Goal: Transaction & Acquisition: Book appointment/travel/reservation

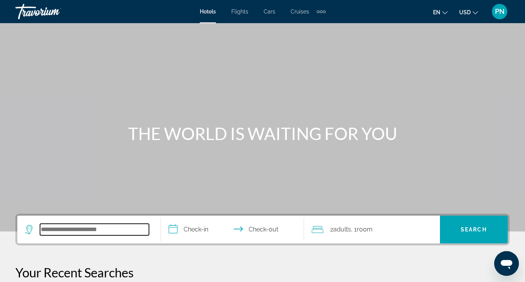
click at [77, 232] on input "Search widget" at bounding box center [94, 229] width 109 height 12
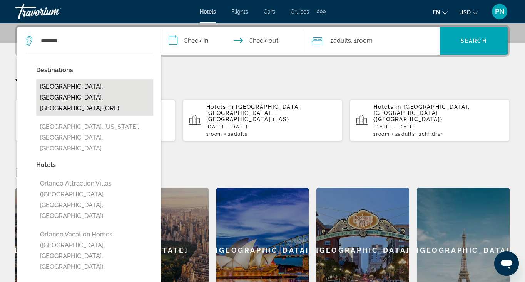
click at [89, 89] on button "[GEOGRAPHIC_DATA], [GEOGRAPHIC_DATA], [GEOGRAPHIC_DATA] (ORL)" at bounding box center [94, 97] width 117 height 36
type input "**********"
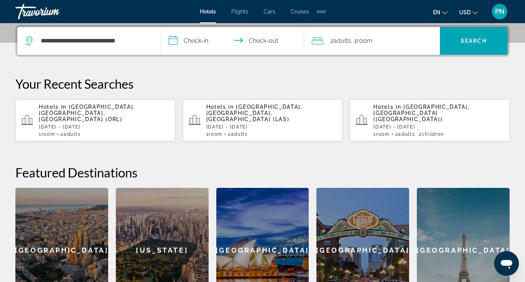
click at [195, 35] on input "**********" at bounding box center [234, 42] width 147 height 30
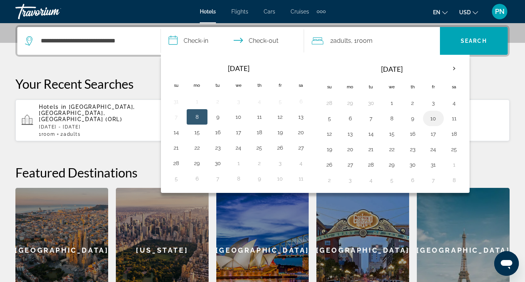
click at [429, 119] on button "10" at bounding box center [434, 118] width 12 height 11
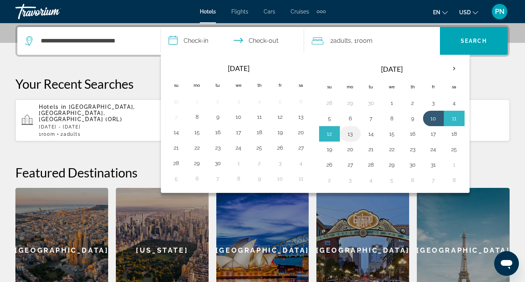
click at [354, 131] on button "13" at bounding box center [350, 133] width 12 height 11
type input "**********"
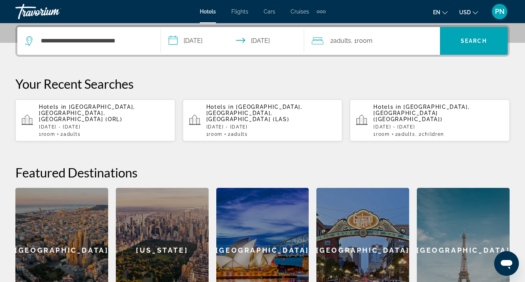
click at [409, 37] on div "2 Adult Adults , 1 Room rooms" at bounding box center [376, 40] width 128 height 11
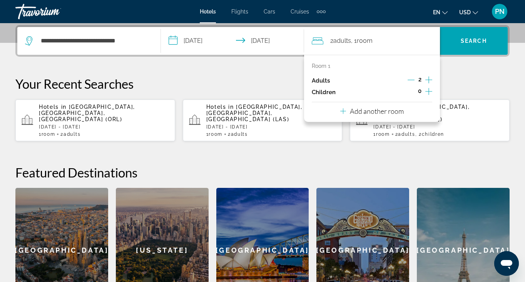
click at [432, 81] on icon "Increment adults" at bounding box center [429, 79] width 7 height 9
click at [429, 92] on icon "Increment children" at bounding box center [429, 91] width 7 height 9
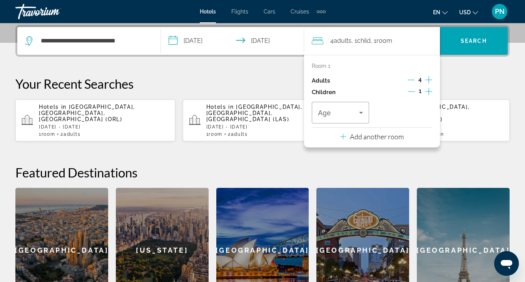
click at [429, 92] on icon "Increment children" at bounding box center [429, 91] width 7 height 9
click at [364, 104] on div "Age" at bounding box center [340, 113] width 57 height 22
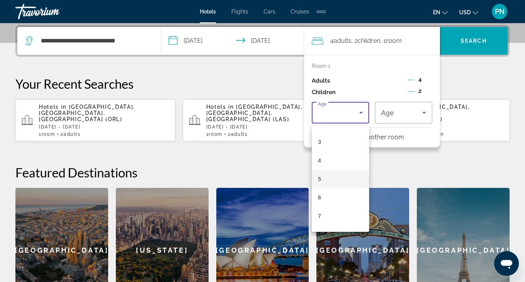
scroll to position [72, 0]
click at [326, 196] on mat-option "7" at bounding box center [340, 195] width 57 height 18
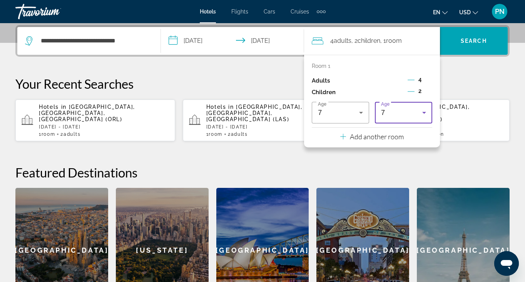
click at [391, 117] on div "7" at bounding box center [401, 112] width 41 height 9
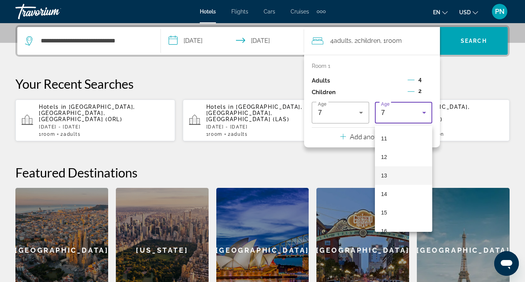
scroll to position [218, 0]
click at [396, 160] on mat-option "13" at bounding box center [403, 160] width 57 height 18
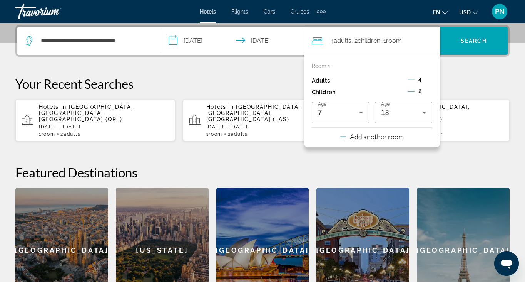
click at [387, 141] on p "Add another room" at bounding box center [377, 136] width 54 height 8
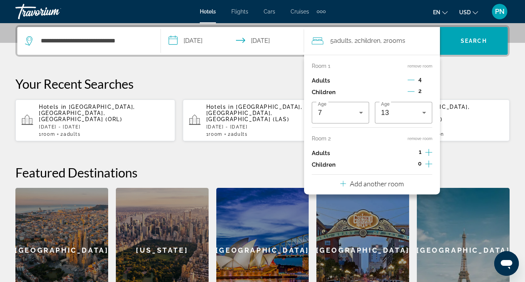
click at [428, 152] on icon "Increment adults" at bounding box center [429, 152] width 7 height 9
click at [426, 168] on icon "Increment children" at bounding box center [429, 163] width 7 height 9
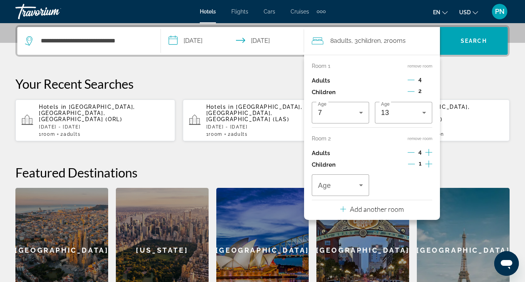
click at [431, 166] on icon "Increment children" at bounding box center [429, 163] width 7 height 9
click at [352, 185] on div "Travelers: 8 adults, 4 children" at bounding box center [340, 185] width 45 height 22
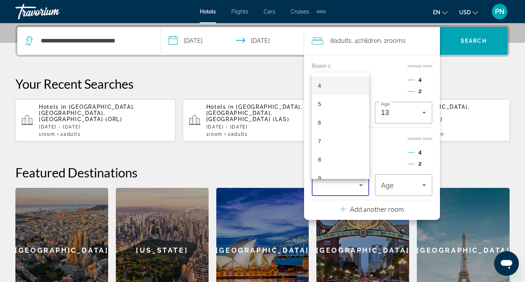
scroll to position [74, 0]
click at [342, 138] on mat-option "7" at bounding box center [340, 140] width 57 height 18
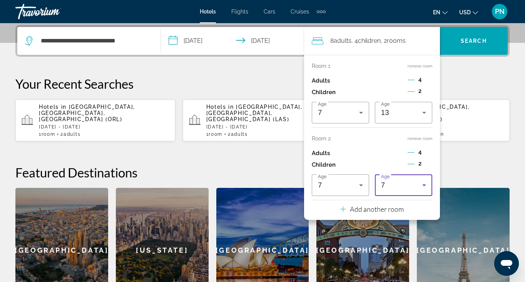
click at [414, 187] on div "7" at bounding box center [401, 184] width 41 height 9
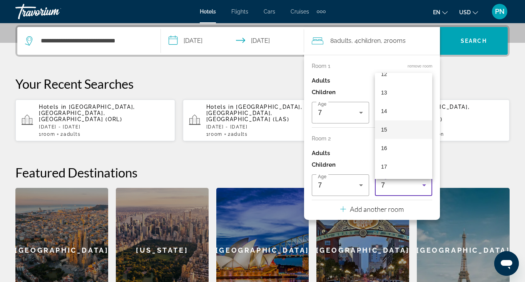
scroll to position [233, 0]
click at [393, 109] on mat-option "14" at bounding box center [403, 111] width 57 height 18
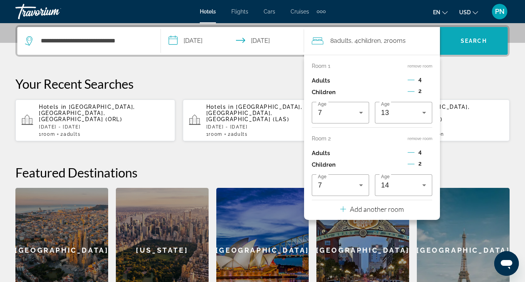
click at [469, 45] on span "Search widget" at bounding box center [474, 41] width 68 height 18
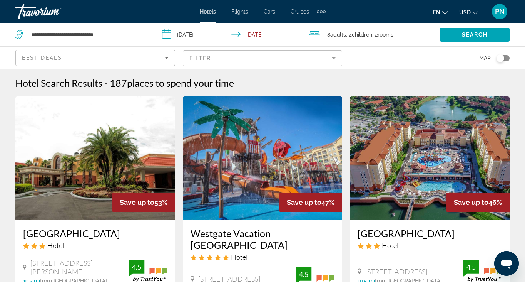
click at [271, 58] on mat-form-field "Filter" at bounding box center [263, 58] width 160 height 16
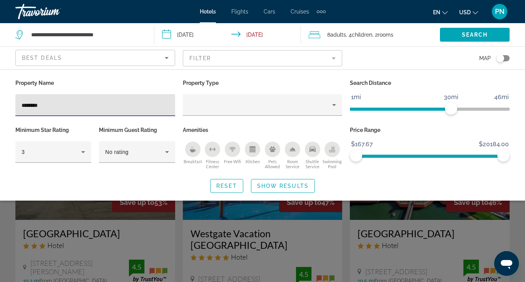
type input "********"
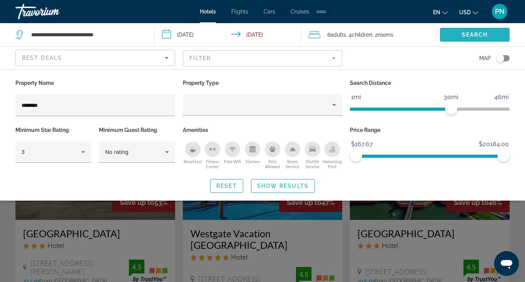
click at [477, 40] on span "Search widget" at bounding box center [475, 34] width 70 height 18
click at [277, 185] on span "Show Results" at bounding box center [283, 186] width 52 height 6
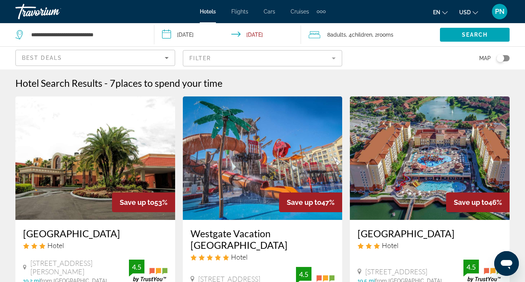
click at [274, 62] on mat-form-field "Filter" at bounding box center [263, 58] width 160 height 16
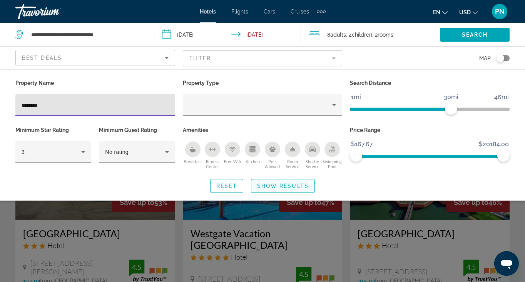
click at [277, 178] on span "Search widget" at bounding box center [283, 185] width 63 height 18
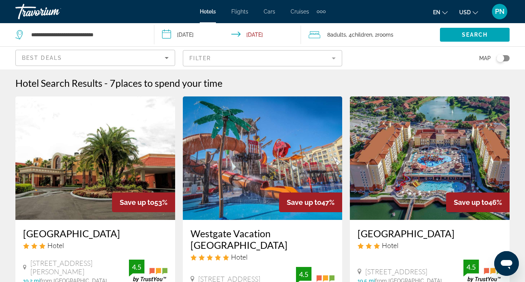
click at [331, 32] on span "8 Adult Adults" at bounding box center [336, 34] width 19 height 11
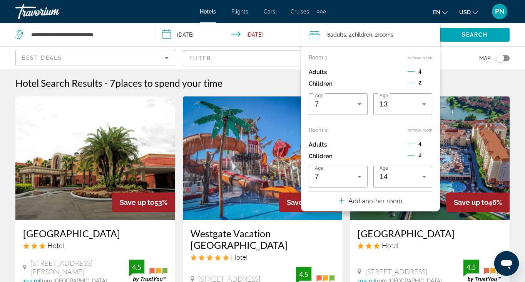
click at [411, 74] on icon "Decrement adults" at bounding box center [411, 71] width 7 height 7
click at [426, 72] on icon "Increment adults" at bounding box center [429, 71] width 7 height 9
click at [411, 86] on icon "Decrement children" at bounding box center [411, 82] width 7 height 7
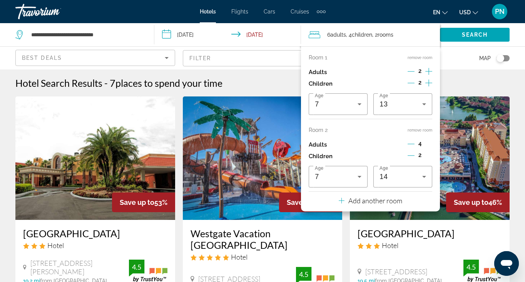
click at [411, 86] on icon "Decrement children" at bounding box center [411, 82] width 7 height 7
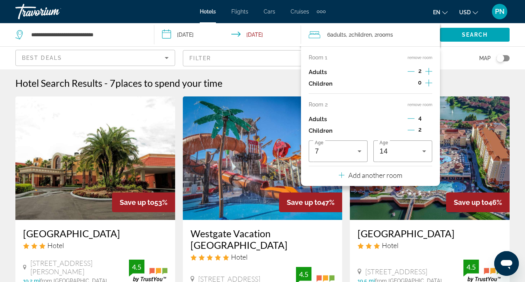
click at [411, 121] on icon "Decrement adults" at bounding box center [411, 118] width 7 height 7
click at [410, 132] on icon "Decrement children" at bounding box center [411, 129] width 7 height 7
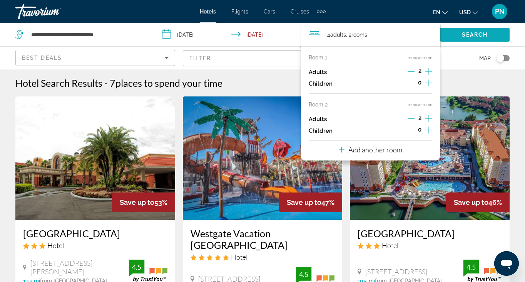
click at [458, 43] on span "Search widget" at bounding box center [475, 34] width 70 height 18
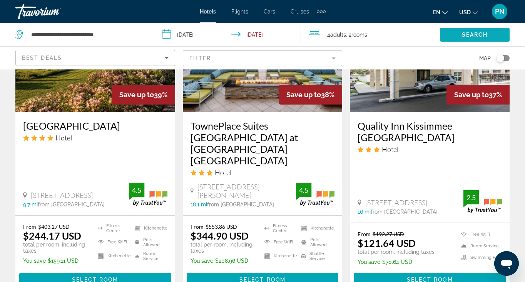
scroll to position [724, 0]
click at [127, 270] on span "Main content" at bounding box center [95, 279] width 152 height 18
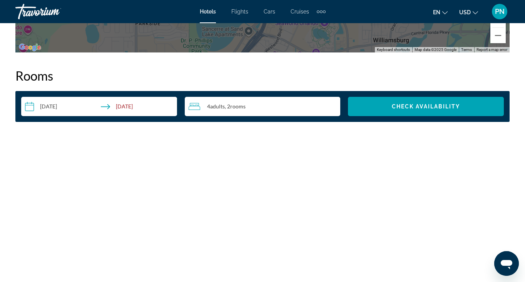
scroll to position [1089, 0]
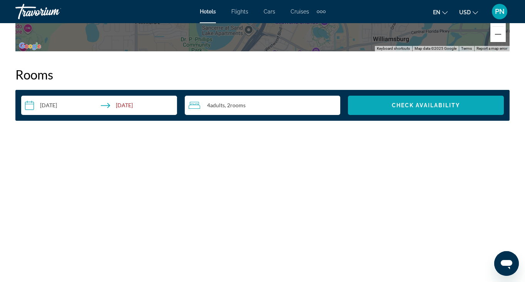
click at [406, 111] on span "Search widget" at bounding box center [426, 105] width 156 height 18
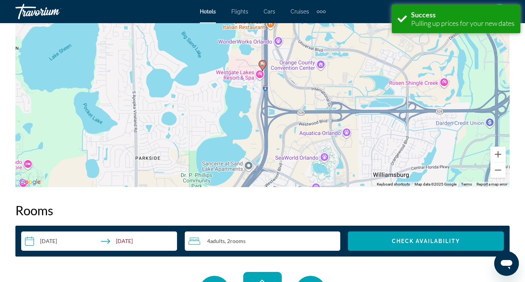
scroll to position [1110, 0]
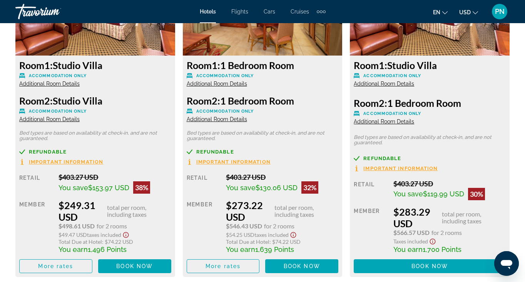
scroll to position [1270, 0]
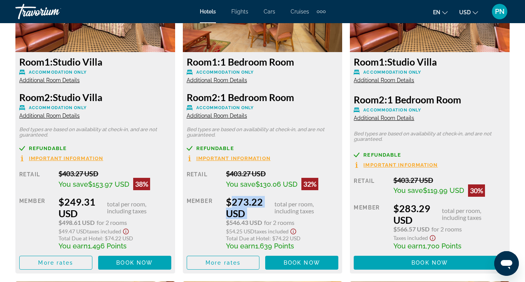
drag, startPoint x: 229, startPoint y: 203, endPoint x: 263, endPoint y: 201, distance: 34.3
click at [263, 201] on div "$273.22 USD total per room, including taxes" at bounding box center [282, 207] width 112 height 23
click at [218, 203] on div "Member" at bounding box center [204, 223] width 34 height 54
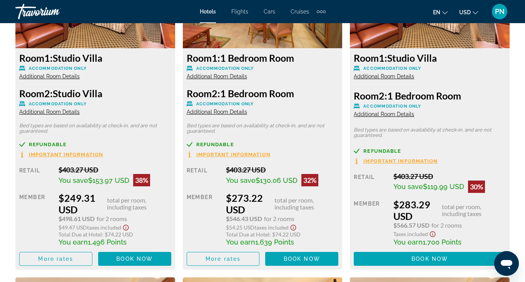
scroll to position [1273, 0]
click at [218, 74] on span "Additional Room Details" at bounding box center [217, 76] width 60 height 6
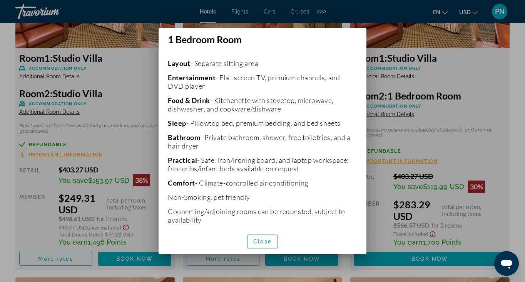
scroll to position [171, 0]
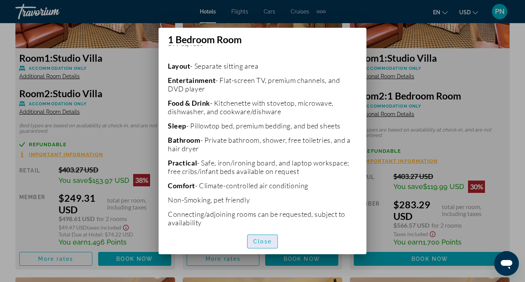
click at [267, 243] on span "Close" at bounding box center [262, 241] width 18 height 6
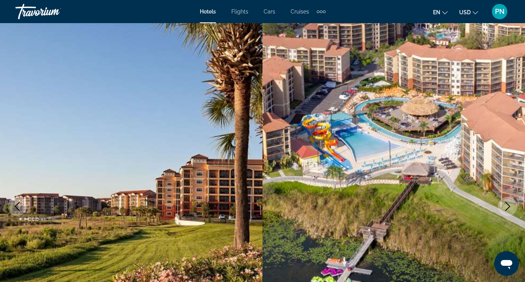
scroll to position [0, 0]
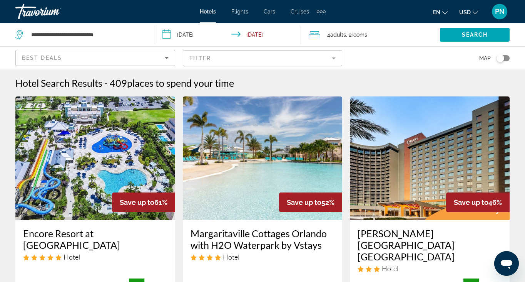
click at [238, 58] on mat-form-field "Filter" at bounding box center [263, 58] width 160 height 16
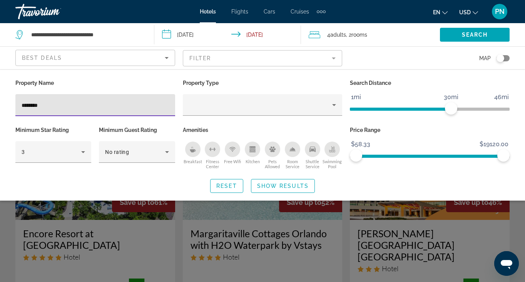
type input "********"
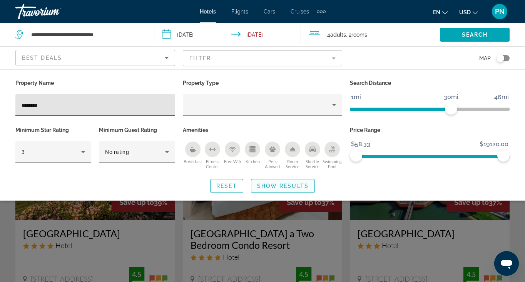
click at [281, 182] on span "Search widget" at bounding box center [283, 185] width 63 height 18
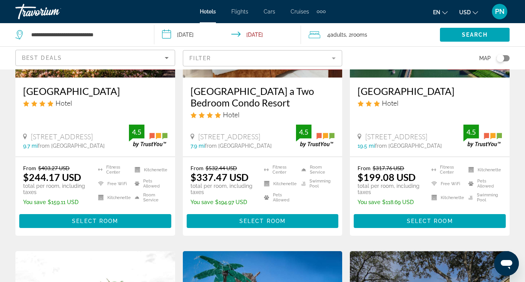
scroll to position [142, 0]
click at [263, 217] on span "Main content" at bounding box center [263, 220] width 152 height 18
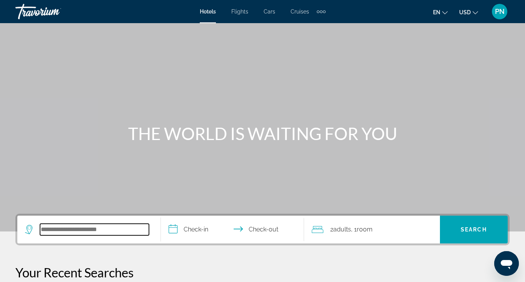
click at [91, 224] on input "Search widget" at bounding box center [94, 229] width 109 height 12
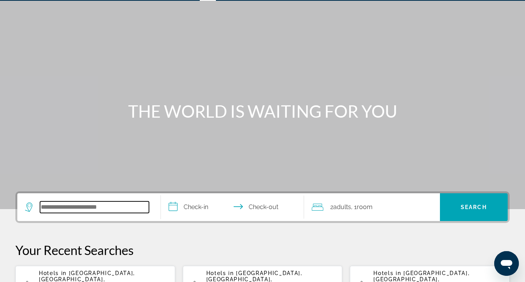
scroll to position [188, 0]
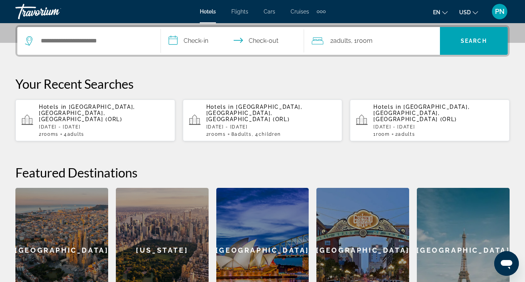
click at [89, 124] on div "Hotels in [GEOGRAPHIC_DATA], [GEOGRAPHIC_DATA], [GEOGRAPHIC_DATA] (ORL) [DATE] …" at bounding box center [104, 120] width 130 height 33
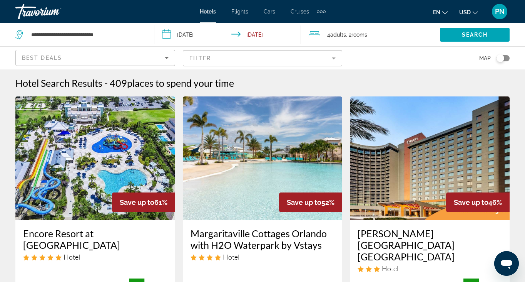
click at [217, 59] on mat-form-field "Filter" at bounding box center [263, 58] width 160 height 16
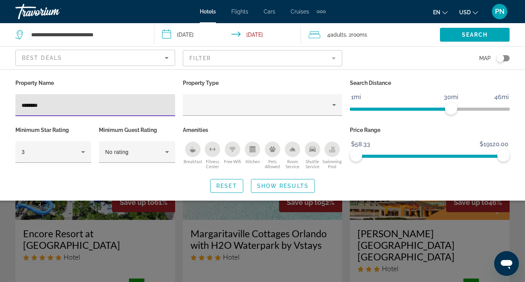
type input "********"
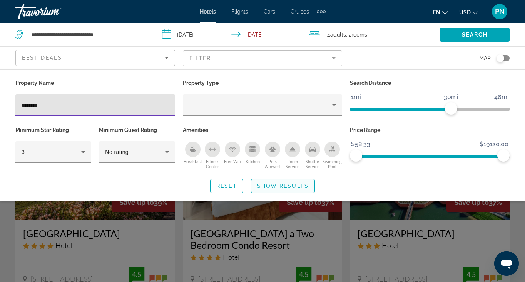
click at [292, 191] on span "Search widget" at bounding box center [283, 185] width 63 height 18
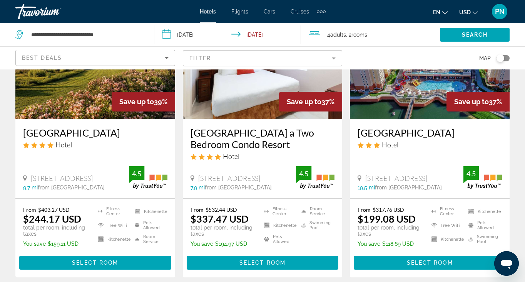
scroll to position [101, 0]
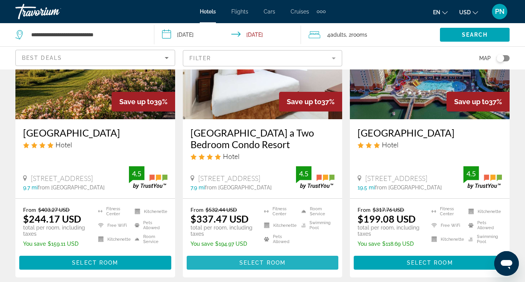
click at [255, 263] on span "Select Room" at bounding box center [263, 262] width 46 height 6
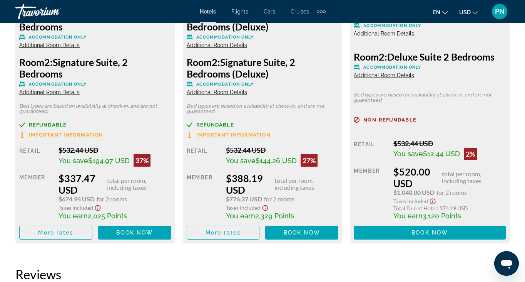
scroll to position [1316, 0]
